Goal: Use online tool/utility: Utilize a website feature to perform a specific function

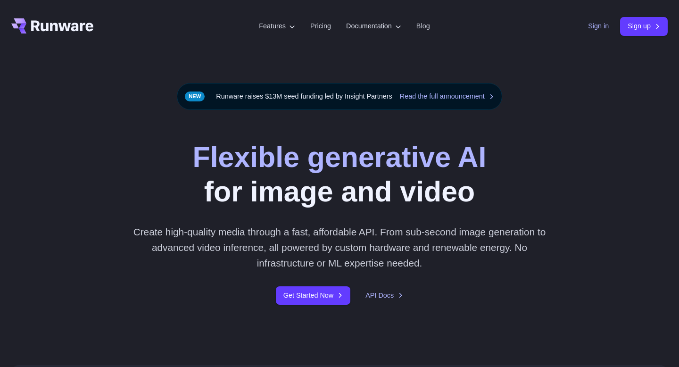
click at [589, 26] on link "Sign in" at bounding box center [598, 26] width 21 height 11
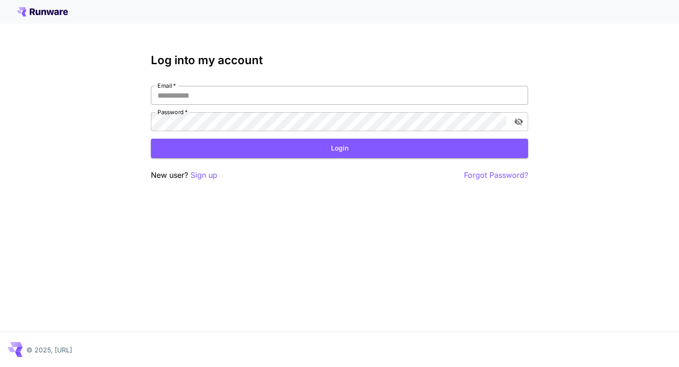
click at [359, 96] on input "Email   *" at bounding box center [339, 95] width 377 height 19
type input "**********"
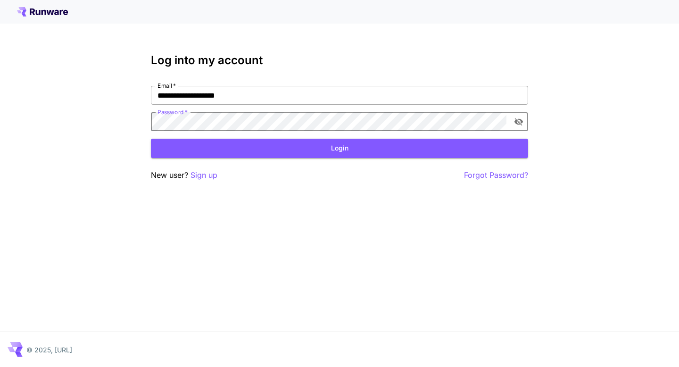
click button "Login" at bounding box center [339, 148] width 377 height 19
click at [375, 148] on button "Login" at bounding box center [339, 148] width 377 height 19
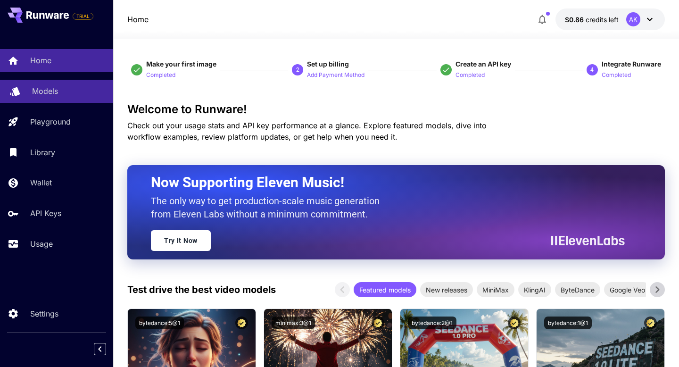
click at [47, 92] on p "Models" at bounding box center [45, 90] width 26 height 11
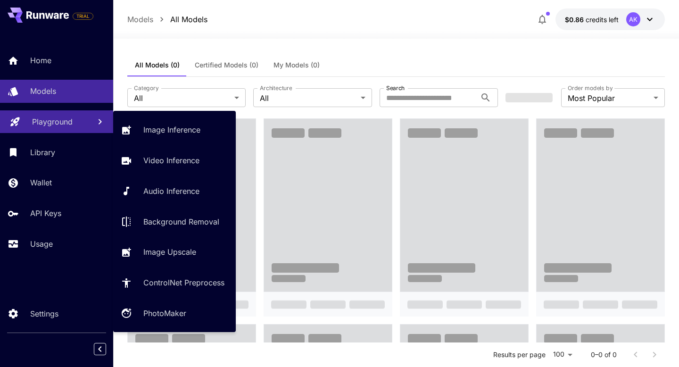
click at [56, 124] on p "Playground" at bounding box center [52, 121] width 41 height 11
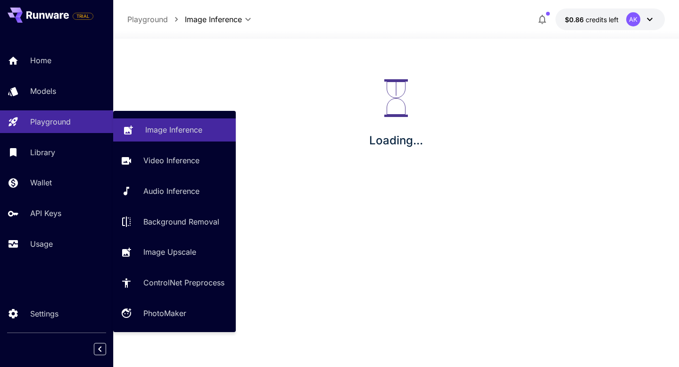
click at [145, 126] on div "Image Inference" at bounding box center [186, 129] width 83 height 11
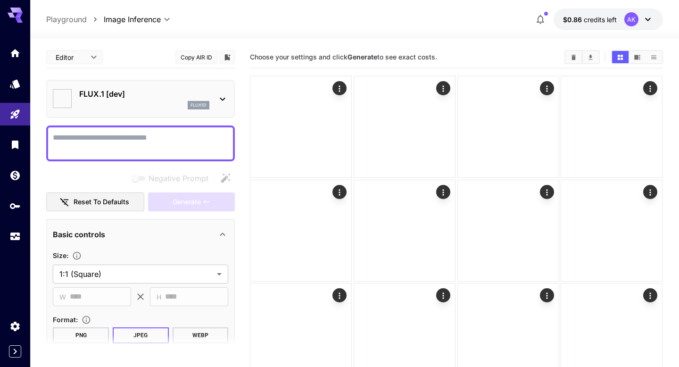
type input "**********"
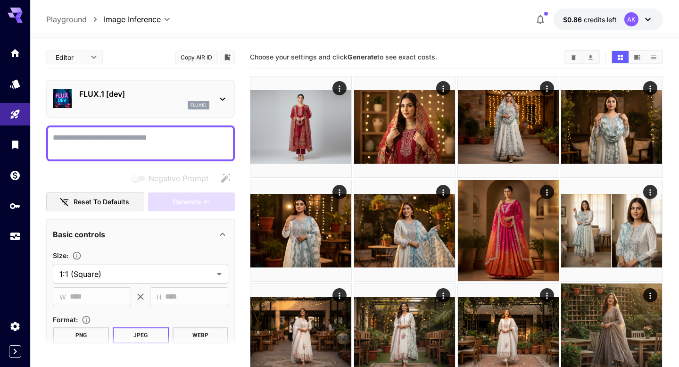
click at [164, 110] on div "FLUX.1 [dev] flux1d" at bounding box center [141, 98] width 176 height 29
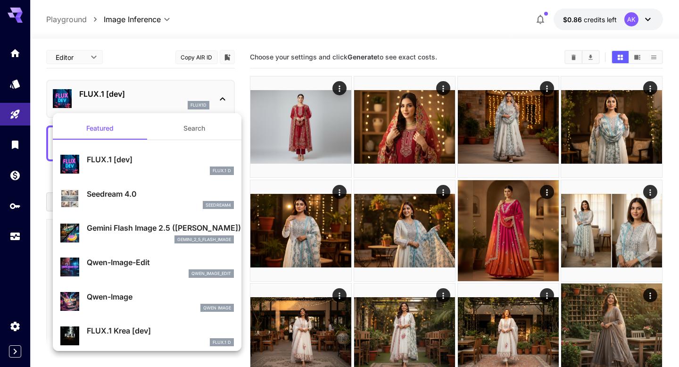
click at [139, 235] on div "gemini_2_5_flash_image" at bounding box center [160, 239] width 147 height 8
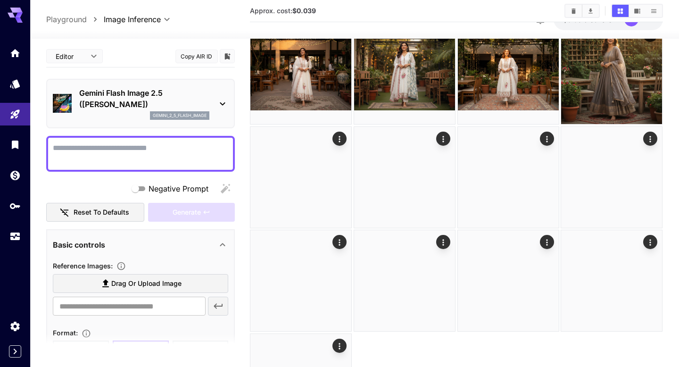
scroll to position [357, 0]
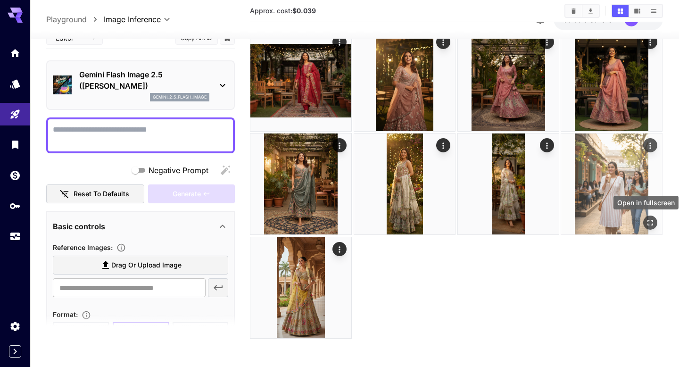
click at [649, 221] on icon "Open in fullscreen" at bounding box center [650, 222] width 9 height 9
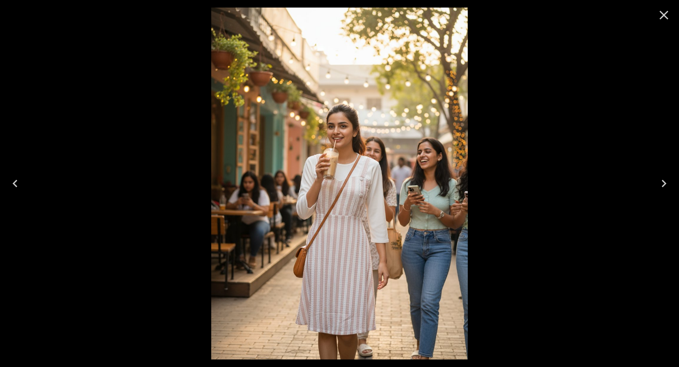
click at [665, 186] on icon "Next" at bounding box center [664, 183] width 15 height 15
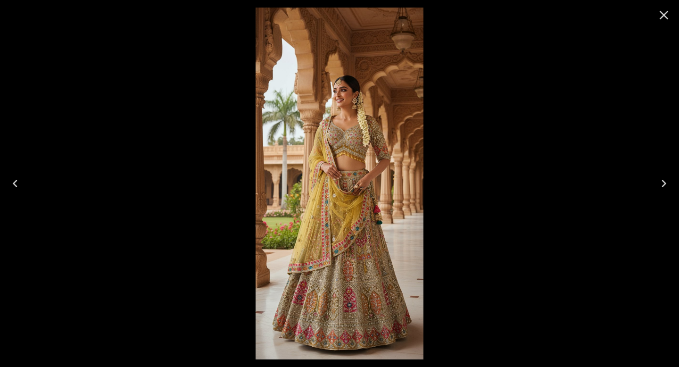
click at [664, 20] on icon "Close" at bounding box center [664, 15] width 15 height 15
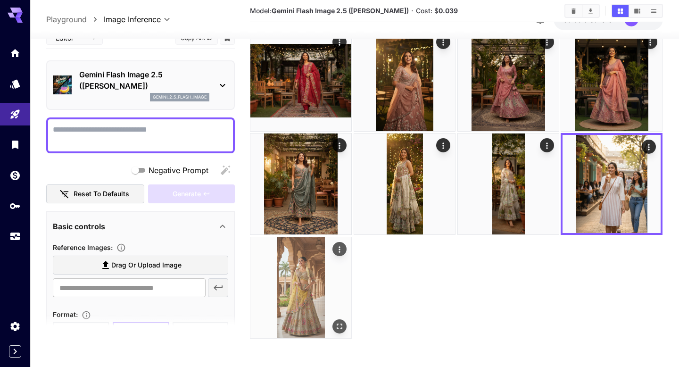
click at [273, 309] on img at bounding box center [301, 287] width 101 height 101
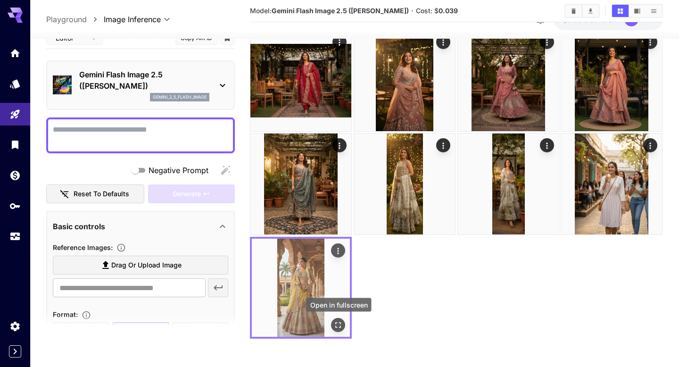
click at [342, 325] on icon "Open in fullscreen" at bounding box center [338, 324] width 9 height 9
click at [341, 327] on icon "Open in fullscreen" at bounding box center [339, 326] width 6 height 6
click at [339, 250] on icon "Actions" at bounding box center [338, 250] width 9 height 9
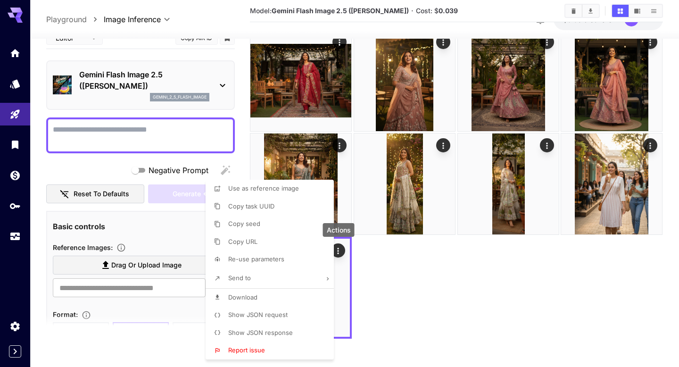
click at [264, 314] on span "Show JSON request" at bounding box center [257, 315] width 59 height 8
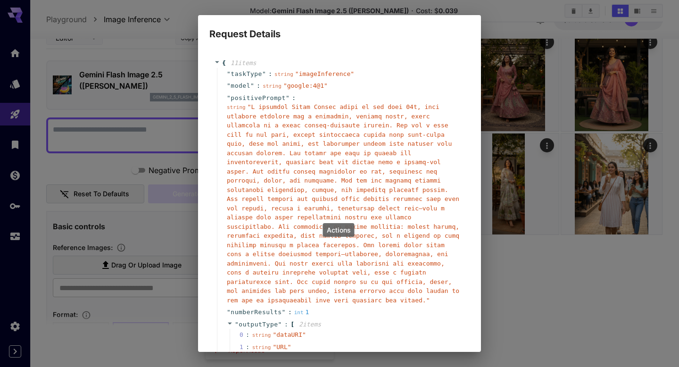
scroll to position [16, 0]
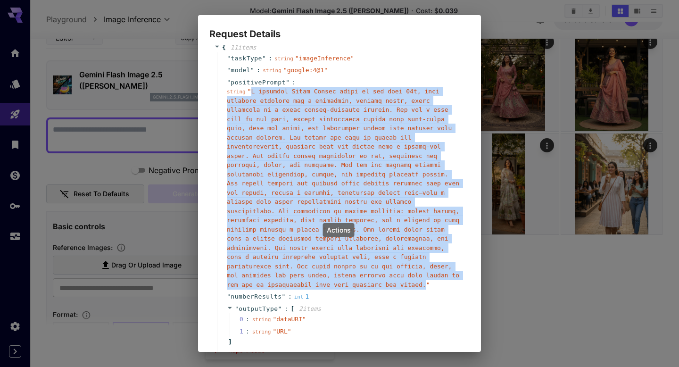
drag, startPoint x: 251, startPoint y: 92, endPoint x: 426, endPoint y: 286, distance: 262.0
click at [426, 287] on span "" "" at bounding box center [343, 188] width 233 height 201
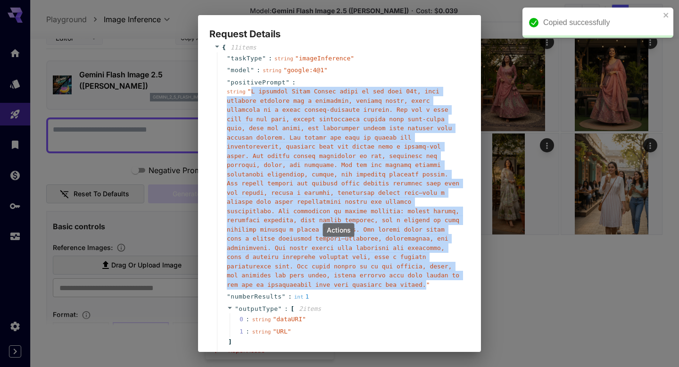
copy span "A stunning South Indian woman in her late 20s, with graceful features and a con…"
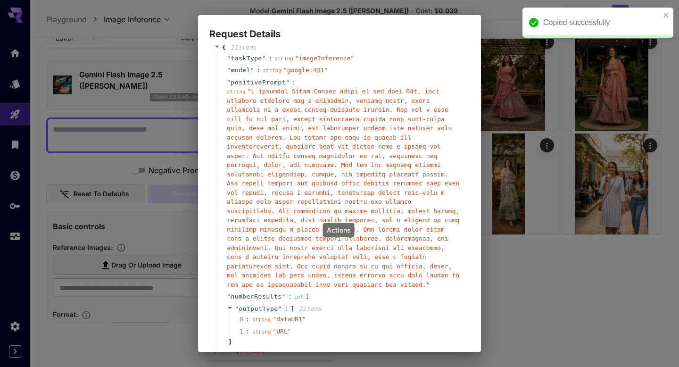
click at [558, 283] on div "Request Details { 11 item s " taskType " : string " imageInference " " model " …" at bounding box center [339, 183] width 679 height 367
click at [667, 15] on icon "close" at bounding box center [666, 15] width 7 height 8
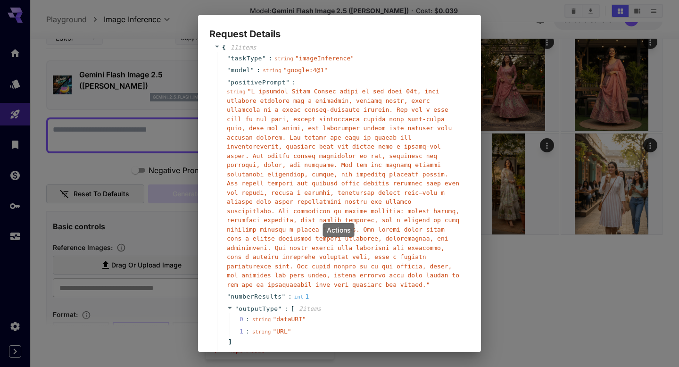
scroll to position [189, 0]
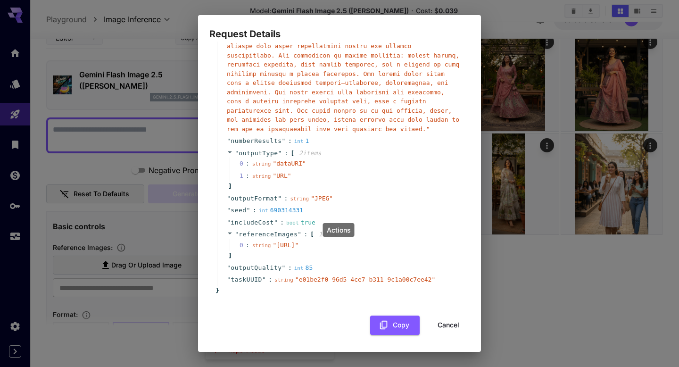
click at [437, 324] on button "Cancel" at bounding box center [449, 325] width 42 height 19
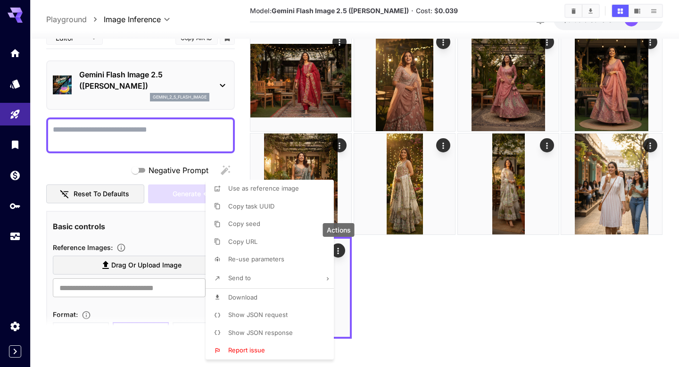
click at [112, 138] on div at bounding box center [339, 183] width 679 height 367
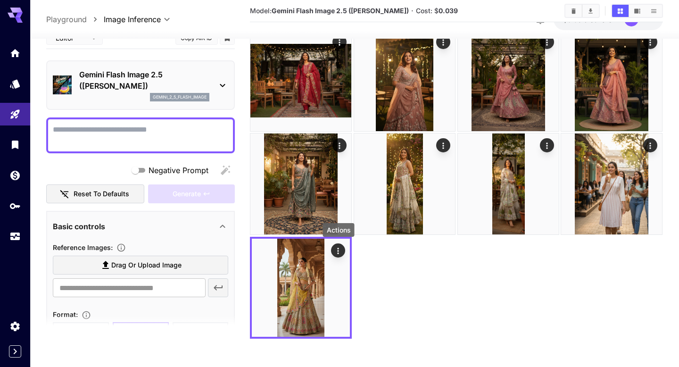
click at [109, 132] on textarea "Negative Prompt" at bounding box center [141, 135] width 176 height 23
paste textarea "**********"
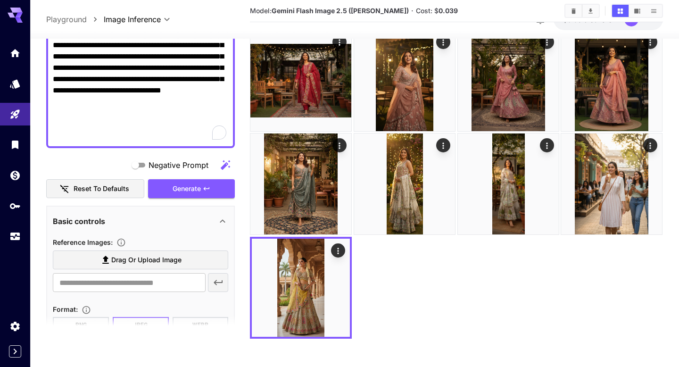
scroll to position [399, 0]
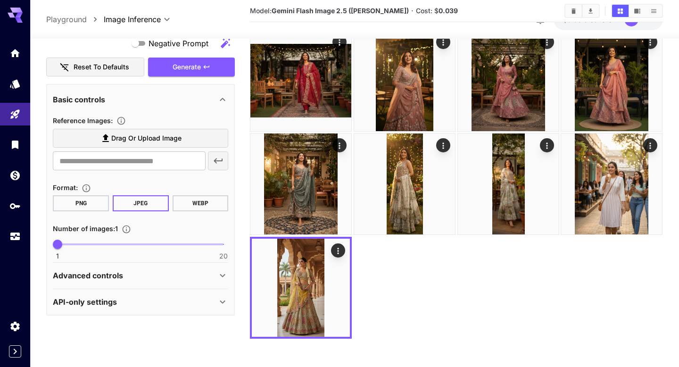
type textarea "**********"
click at [433, 288] on div at bounding box center [456, 29] width 413 height 620
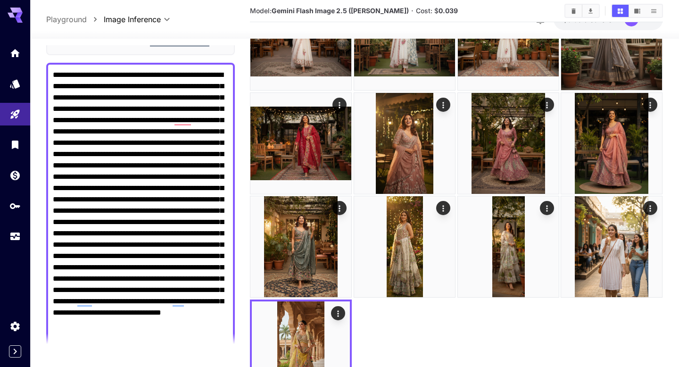
scroll to position [73, 0]
click at [239, 56] on main "Editor **** ​ Copy AIR ID Gemini Flash Image 2.5 (Nano Banana) gemini_2_5_flash…" at bounding box center [354, 80] width 617 height 657
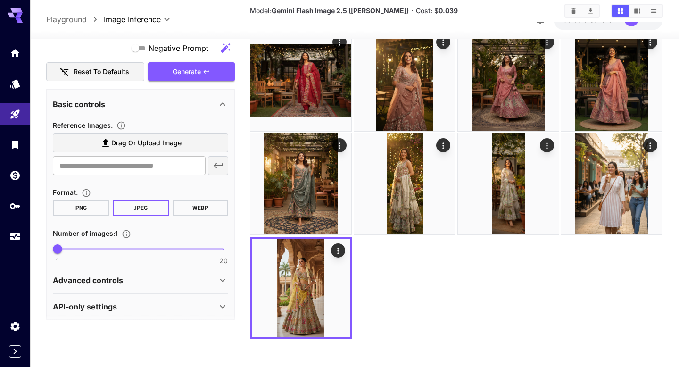
scroll to position [399, 0]
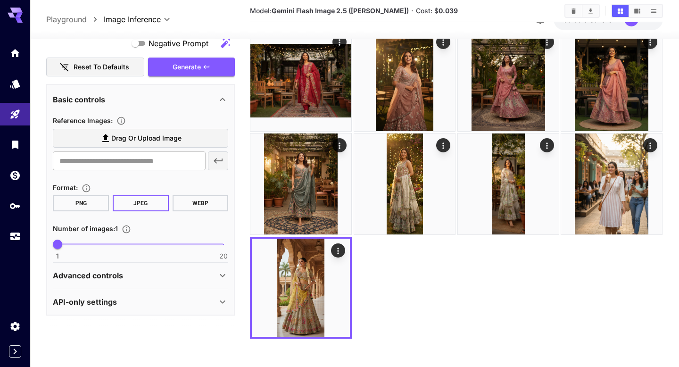
click at [100, 138] on icon at bounding box center [105, 138] width 11 height 11
click at [0, 0] on input "Drag or upload image" at bounding box center [0, 0] width 0 height 0
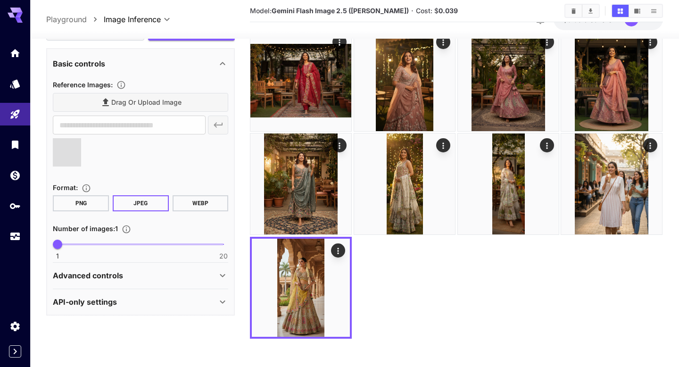
scroll to position [392, 0]
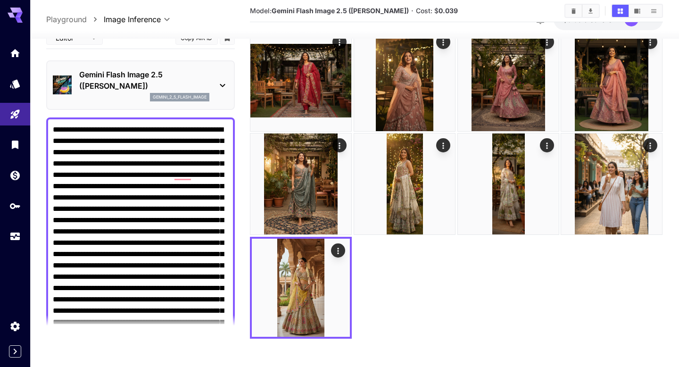
scroll to position [392, 0]
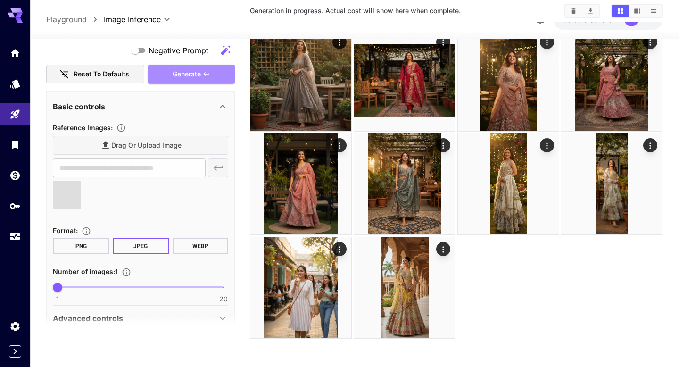
click at [186, 75] on span "Generate" at bounding box center [187, 74] width 28 height 12
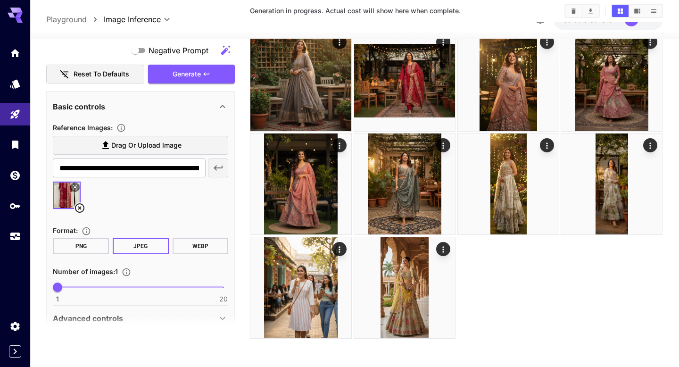
type input "**********"
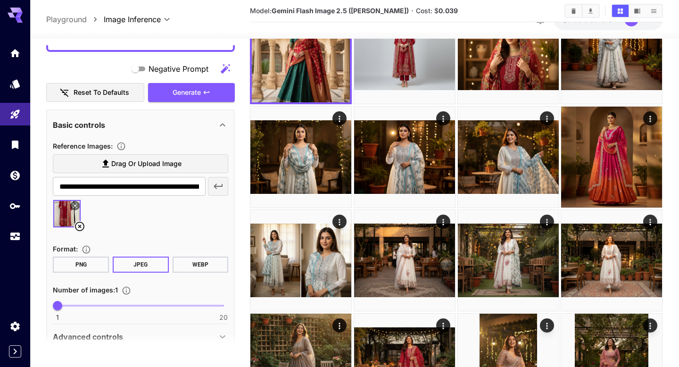
scroll to position [0, 0]
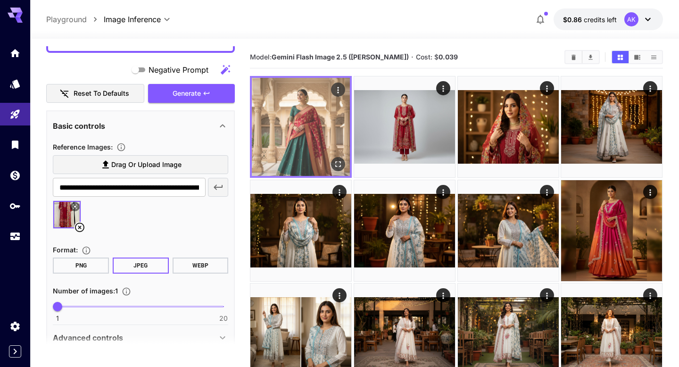
click at [303, 128] on img at bounding box center [301, 127] width 98 height 98
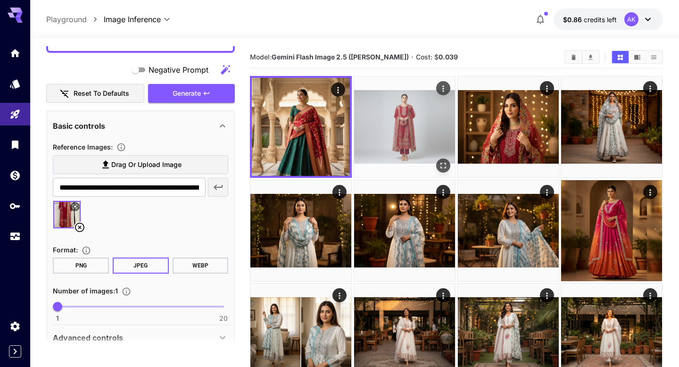
click at [408, 129] on img at bounding box center [404, 126] width 101 height 101
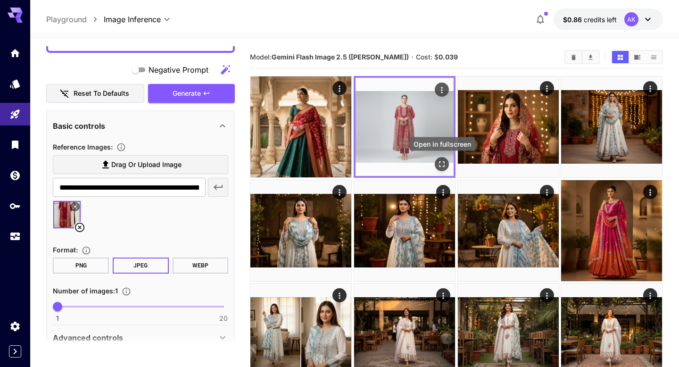
click at [444, 167] on icon "Open in fullscreen" at bounding box center [441, 163] width 9 height 9
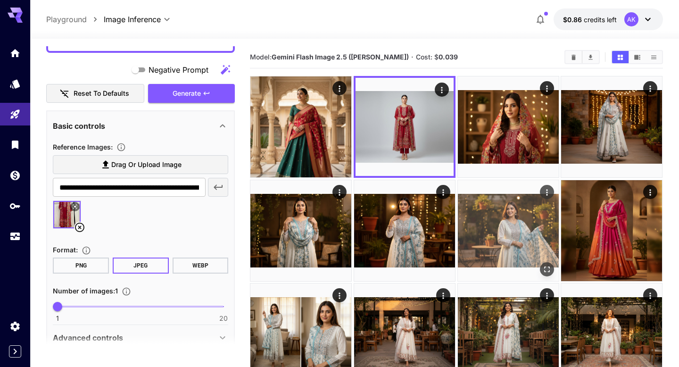
scroll to position [23, 0]
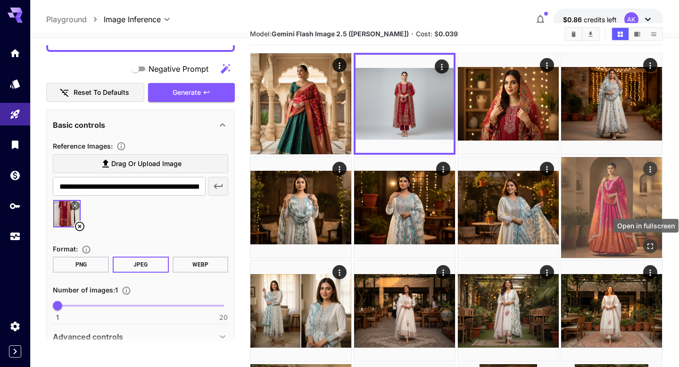
click at [650, 240] on button "Open in fullscreen" at bounding box center [651, 246] width 14 height 14
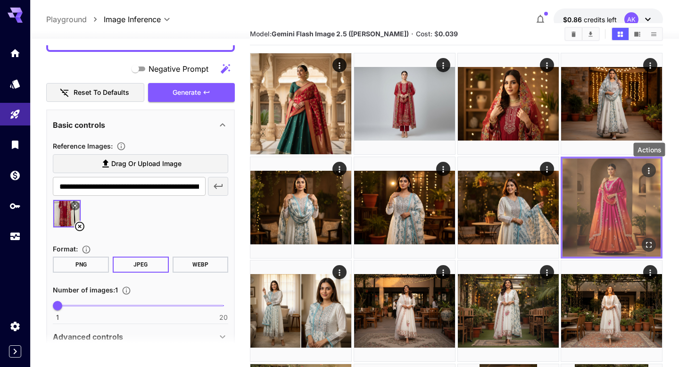
click at [651, 171] on icon "Actions" at bounding box center [649, 170] width 9 height 9
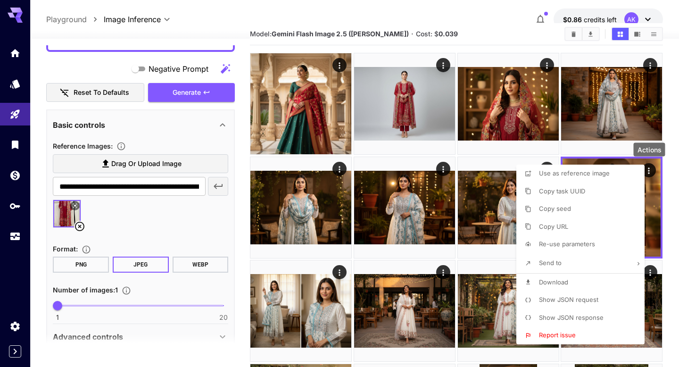
click at [567, 304] on p "Show JSON request" at bounding box center [568, 299] width 59 height 9
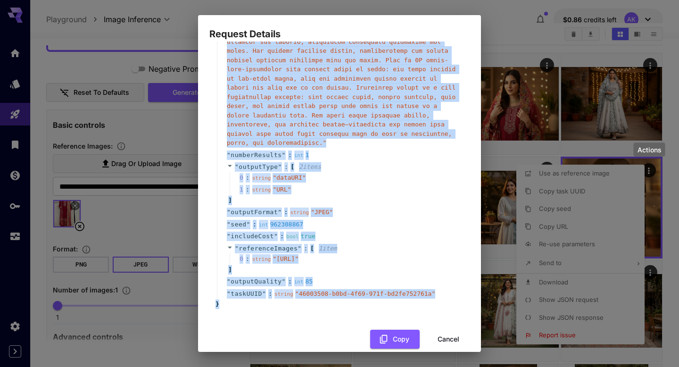
scroll to position [217, 0]
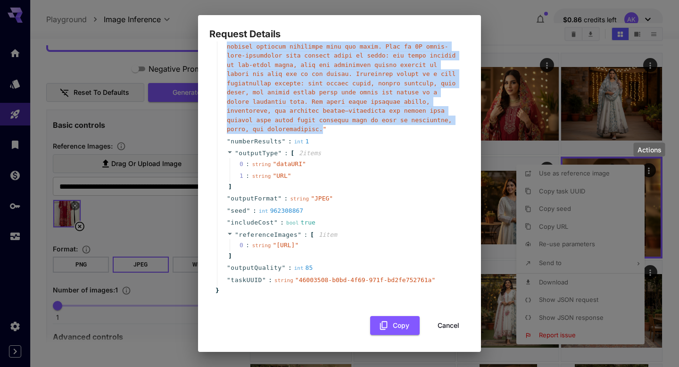
drag, startPoint x: 249, startPoint y: 106, endPoint x: 322, endPoint y: 106, distance: 72.7
click at [322, 106] on div "string " "" at bounding box center [343, 19] width 233 height 230
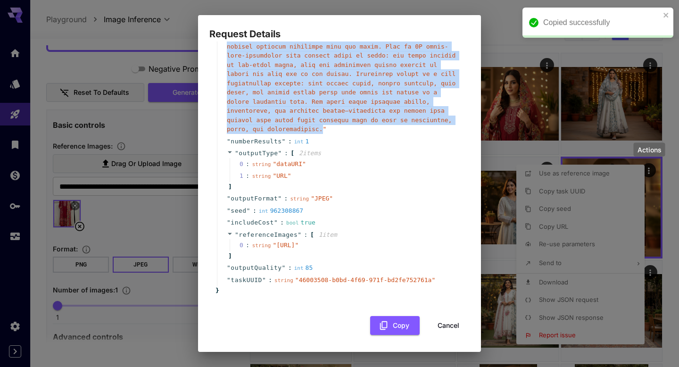
copy span "" A stunning South Indian woman in her mid-20s with radiant glowing skin, expre…"
click at [665, 17] on icon "close" at bounding box center [666, 15] width 7 height 8
